Goal: Information Seeking & Learning: Learn about a topic

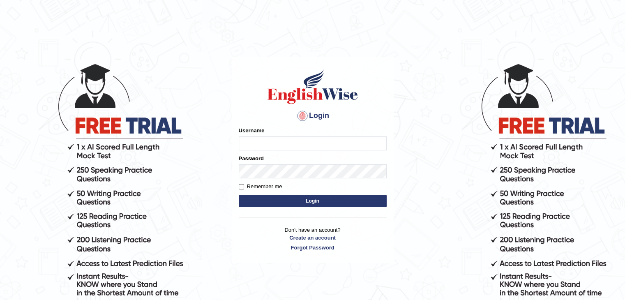
type input "mohdbilal"
click at [281, 203] on button "Login" at bounding box center [313, 201] width 148 height 12
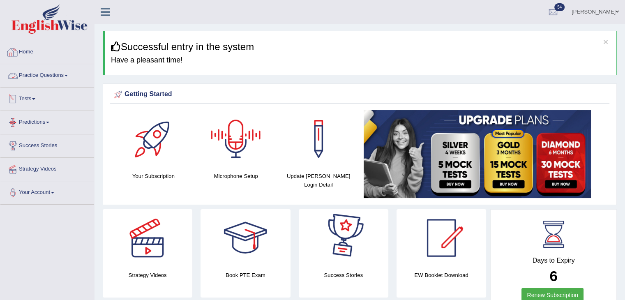
click at [43, 78] on link "Practice Questions" at bounding box center [47, 74] width 94 height 21
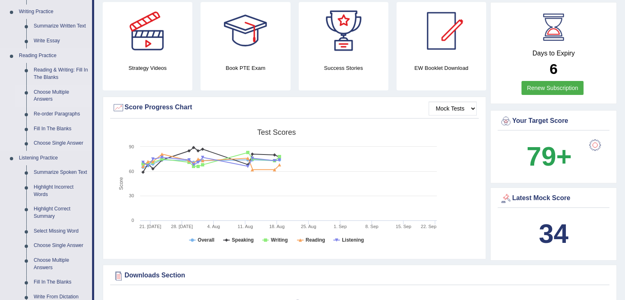
scroll to position [205, 0]
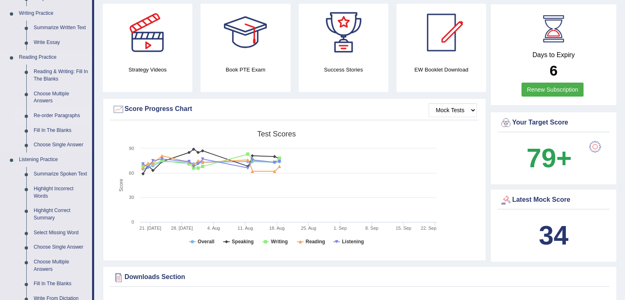
click at [63, 115] on link "Re-order Paragraphs" at bounding box center [61, 115] width 62 height 15
